Goal: Task Accomplishment & Management: Complete application form

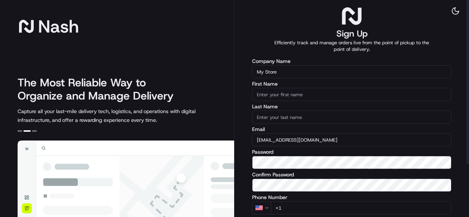
drag, startPoint x: 290, startPoint y: 71, endPoint x: 245, endPoint y: 70, distance: 45.1
click at [245, 70] on div "Sign Up Efficiently track and manage orders live from the point of pickup to th…" at bounding box center [352, 143] width 235 height 287
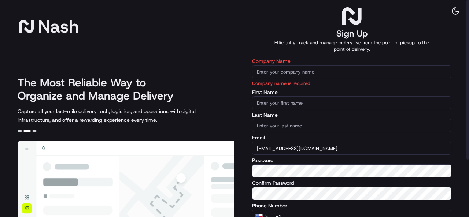
click at [271, 68] on input "Company Name" at bounding box center [351, 71] width 199 height 13
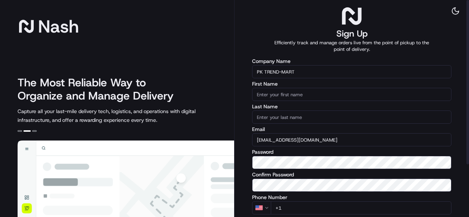
type input "PK TREND-MART"
click at [294, 97] on input "First Name" at bounding box center [351, 94] width 199 height 13
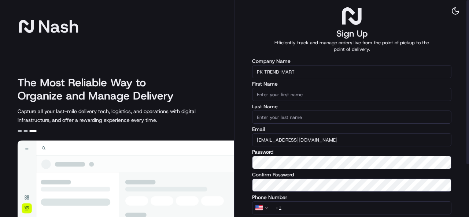
drag, startPoint x: 303, startPoint y: 73, endPoint x: 286, endPoint y: 73, distance: 16.9
click at [285, 73] on input "PK TREND-MART" at bounding box center [351, 71] width 199 height 13
click at [310, 69] on input "PK TREND-MART" at bounding box center [351, 71] width 199 height 13
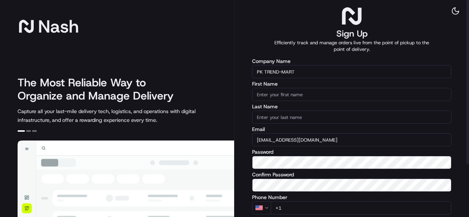
click at [293, 98] on input "First Name" at bounding box center [351, 94] width 199 height 13
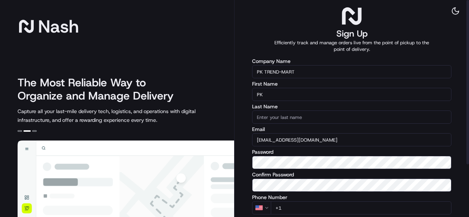
type input "PK"
click at [287, 117] on input "Last Name" at bounding box center [351, 117] width 199 height 13
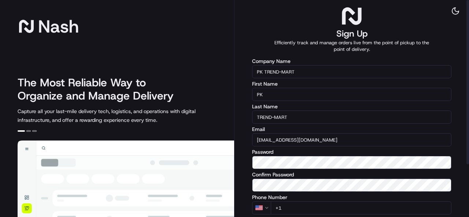
type input "TREND-MART"
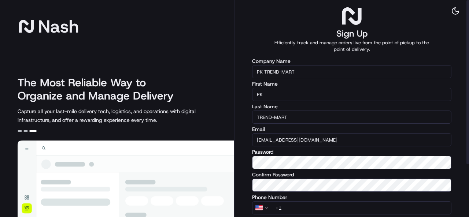
click at [337, 150] on label "Password" at bounding box center [351, 152] width 199 height 5
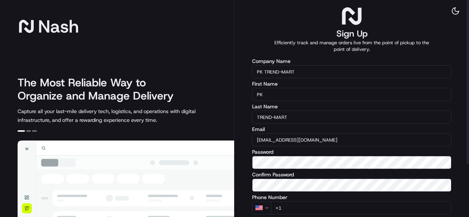
click at [337, 150] on label "Password" at bounding box center [351, 152] width 199 height 5
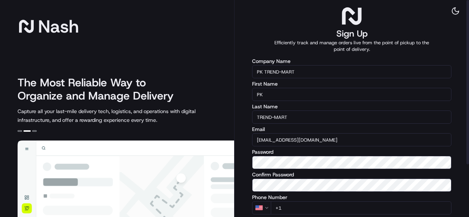
drag, startPoint x: 466, startPoint y: 113, endPoint x: 463, endPoint y: 109, distance: 5.5
click at [463, 109] on div "Sign Up Efficiently track and manage orders live from the point of pickup to th…" at bounding box center [352, 143] width 235 height 287
click at [459, 115] on div "Sign Up Efficiently track and manage orders live from the point of pickup to th…" at bounding box center [352, 143] width 235 height 287
click at [458, 137] on div "Sign Up Efficiently track and manage orders live from the point of pickup to th…" at bounding box center [352, 143] width 235 height 287
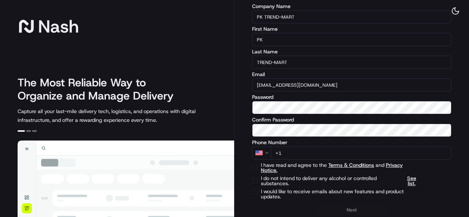
scroll to position [70, 0]
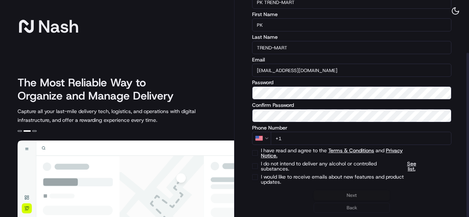
click at [266, 137] on html "[PERSON_NAME] The Most Reliable Way to Organize and Manage Delivery Capture all…" at bounding box center [234, 108] width 469 height 217
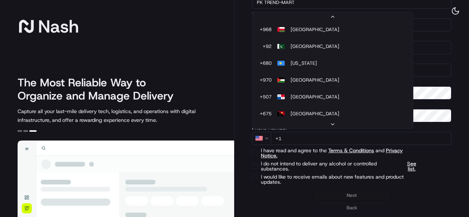
scroll to position [2798, 0]
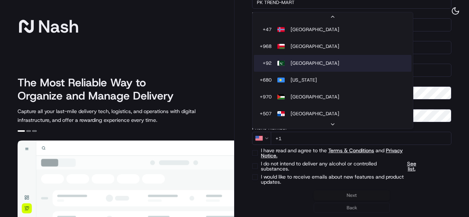
select select "PK"
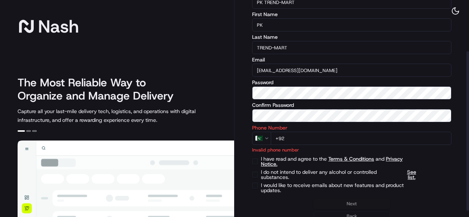
click at [307, 137] on input "+92" at bounding box center [361, 138] width 181 height 13
type input "[PHONE_NUMBER]"
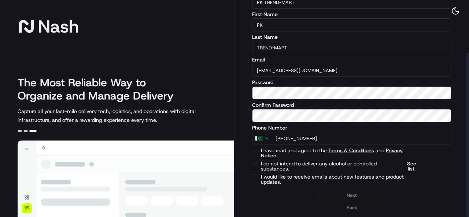
click at [441, 170] on div "I do not intend to deliver any alcohol or controlled substances. See list." at bounding box center [351, 166] width 199 height 10
click at [416, 177] on label "I would like to receive emails about new features and product updates." at bounding box center [340, 179] width 159 height 10
click at [258, 177] on button "I would like to receive emails about new features and product updates." at bounding box center [255, 177] width 6 height 6
checkbox input "true"
type button "on"
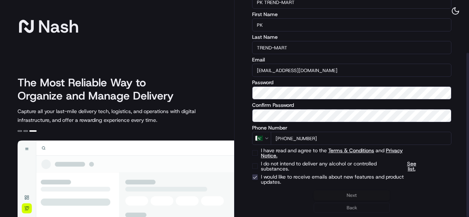
click at [416, 177] on label "I would like to receive emails about new features and product updates." at bounding box center [340, 179] width 159 height 10
click at [258, 177] on button "I would like to receive emails about new features and product updates." at bounding box center [255, 177] width 6 height 6
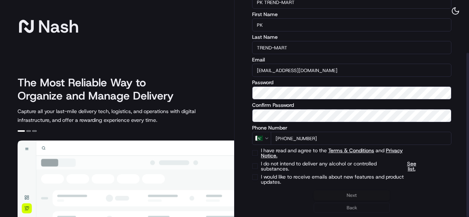
click at [416, 177] on label "I would like to receive emails about new features and product updates." at bounding box center [340, 179] width 159 height 10
click at [258, 177] on button "on" at bounding box center [255, 177] width 6 height 6
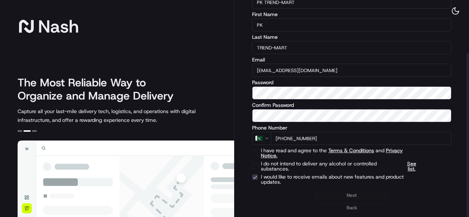
click at [423, 204] on div "Next Back" at bounding box center [351, 202] width 199 height 23
click at [206, 91] on div "The Most Reliable Way to Organize and Manage Delivery Capture all your last-mil…" at bounding box center [126, 100] width 217 height 48
click at [354, 195] on div "Next Back" at bounding box center [351, 202] width 199 height 23
click at [257, 177] on button "I would like to receive emails about new features and product updates." at bounding box center [255, 177] width 6 height 6
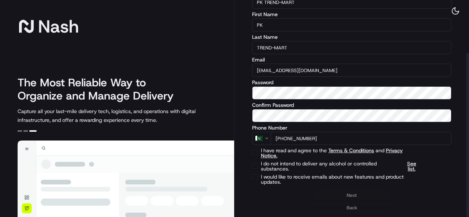
click at [256, 177] on button "on" at bounding box center [255, 177] width 6 height 6
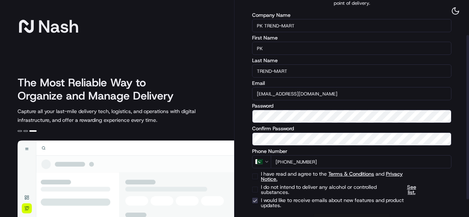
scroll to position [70, 0]
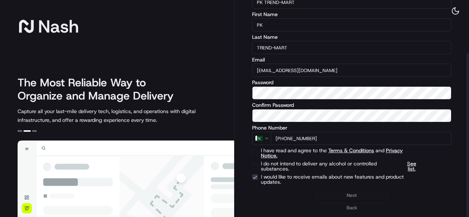
click at [349, 195] on div "Next Back" at bounding box center [351, 202] width 199 height 23
click at [258, 177] on div "I would like to receive emails about new features and product updates." at bounding box center [351, 179] width 199 height 10
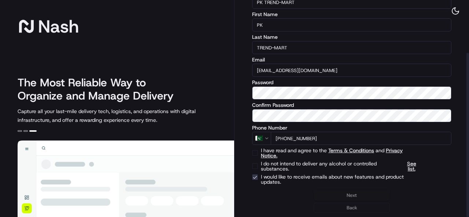
click at [257, 179] on button "I would like to receive emails about new features and product updates." at bounding box center [255, 177] width 6 height 6
click at [353, 196] on div "Next Back" at bounding box center [351, 202] width 199 height 23
click at [253, 176] on button "on" at bounding box center [255, 177] width 6 height 6
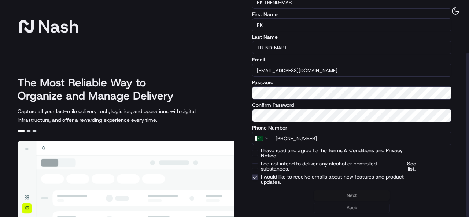
click at [352, 196] on div "Next Back" at bounding box center [351, 202] width 199 height 23
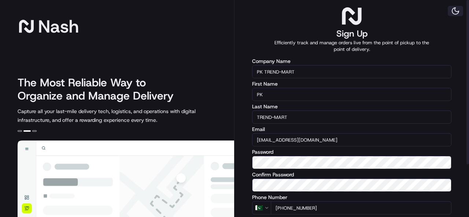
click at [459, 13] on button at bounding box center [455, 11] width 15 height 10
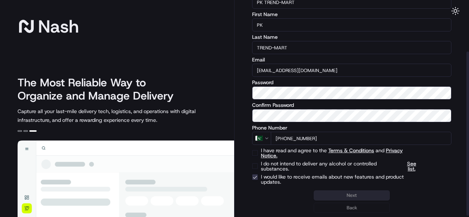
scroll to position [70, 0]
click at [351, 197] on div "Next Back" at bounding box center [351, 202] width 199 height 23
drag, startPoint x: 353, startPoint y: 196, endPoint x: 255, endPoint y: 151, distance: 107.2
click at [353, 196] on div "Next Back" at bounding box center [351, 202] width 199 height 23
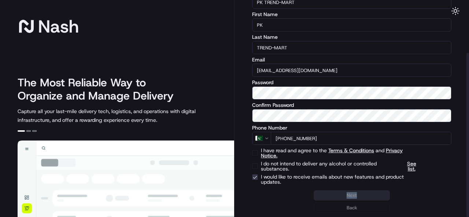
click at [254, 176] on button "I would like to receive emails about new features and product updates." at bounding box center [255, 177] width 6 height 6
drag, startPoint x: 363, startPoint y: 198, endPoint x: 355, endPoint y: 194, distance: 8.5
click at [363, 198] on div "Next Back" at bounding box center [351, 202] width 199 height 23
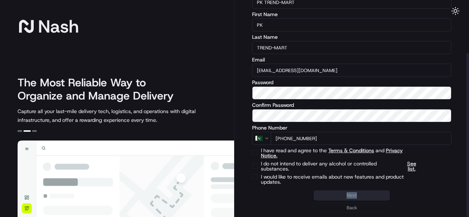
click at [341, 194] on div "Next Back" at bounding box center [351, 202] width 199 height 23
click at [352, 196] on div "Next Back" at bounding box center [351, 202] width 199 height 23
click at [253, 177] on button "on" at bounding box center [255, 177] width 6 height 6
checkbox input "true"
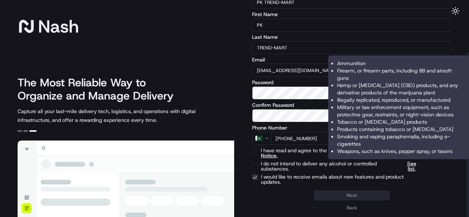
click at [408, 167] on span "See list." at bounding box center [412, 166] width 18 height 10
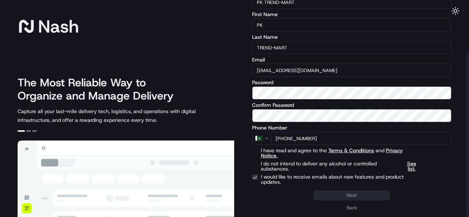
click at [265, 139] on html "[PERSON_NAME] The Most Reliable Way to Organize and Manage Delivery Capture all…" at bounding box center [234, 108] width 469 height 217
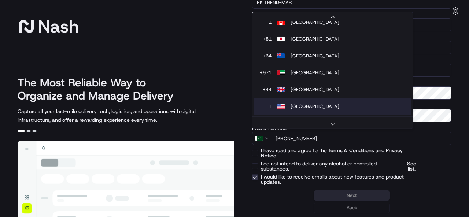
scroll to position [73, 0]
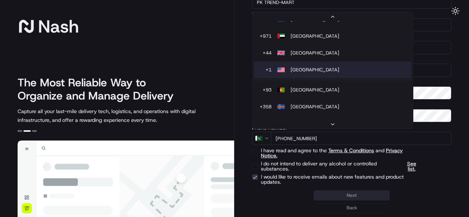
select select "US"
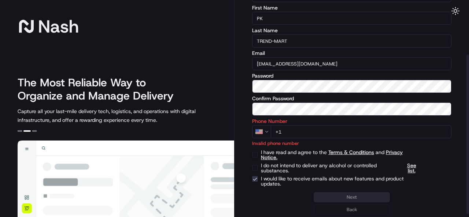
scroll to position [78, 0]
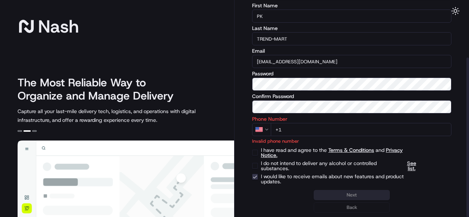
click at [331, 124] on input "+1" at bounding box center [361, 129] width 181 height 13
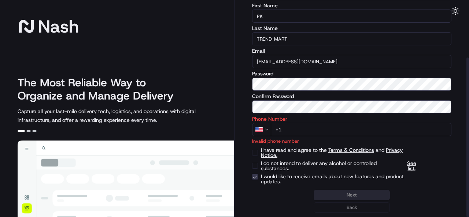
click at [331, 125] on input "+1" at bounding box center [361, 129] width 181 height 13
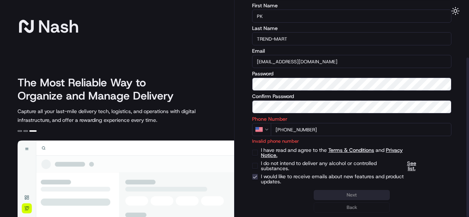
click at [287, 129] on input "[PHONE_NUMBER]" at bounding box center [361, 129] width 181 height 13
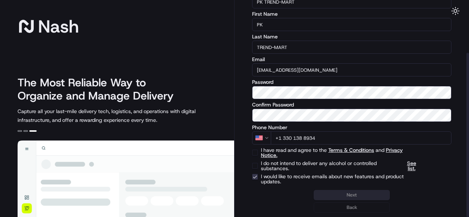
scroll to position [70, 0]
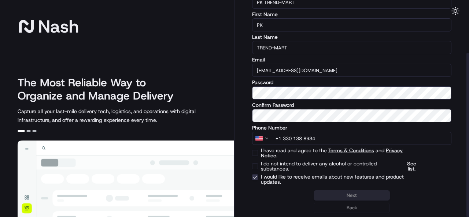
click at [334, 139] on input "+1 330 138 8934" at bounding box center [361, 138] width 181 height 13
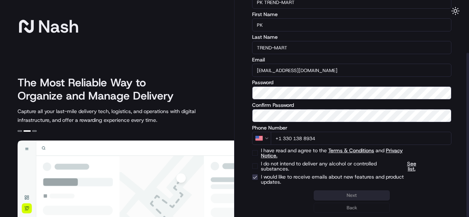
type input "+1 330 138 8934"
click at [331, 192] on div "Next Back" at bounding box center [351, 202] width 199 height 23
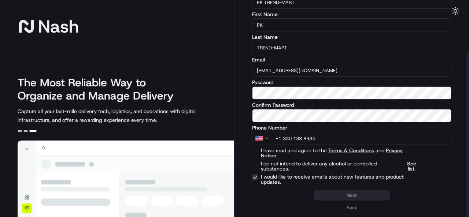
drag, startPoint x: 361, startPoint y: 197, endPoint x: 348, endPoint y: 183, distance: 18.9
click at [360, 195] on div "Next Back" at bounding box center [351, 202] width 199 height 23
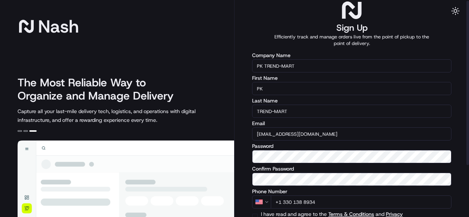
scroll to position [0, 0]
